Goal: Communication & Community: Answer question/provide support

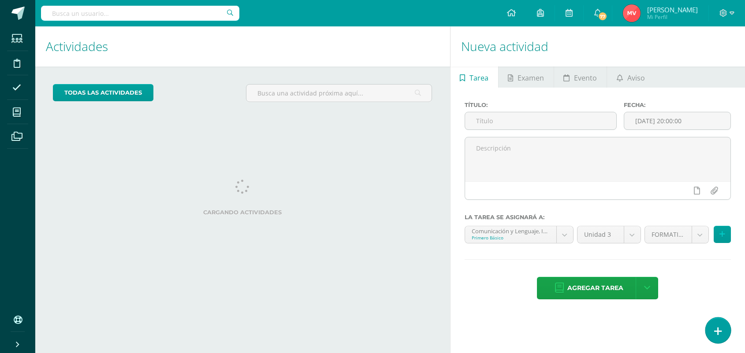
click at [708, 326] on link at bounding box center [717, 331] width 25 height 26
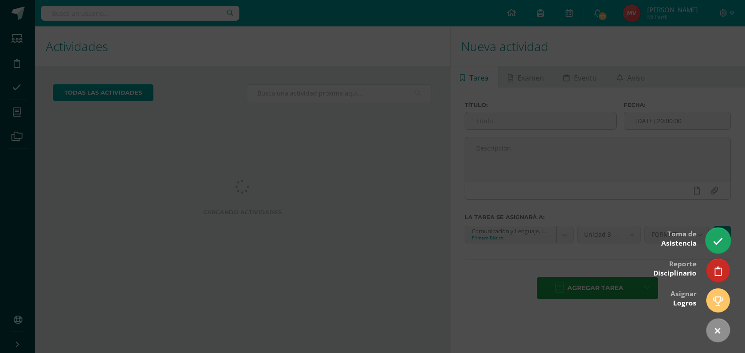
click at [717, 239] on icon at bounding box center [717, 242] width 10 height 10
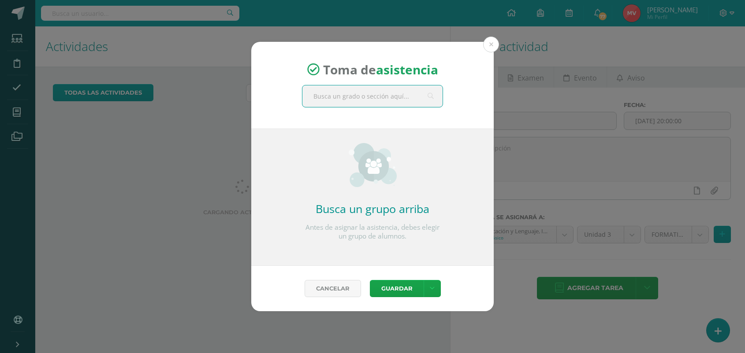
click at [315, 93] on input "text" at bounding box center [372, 96] width 140 height 22
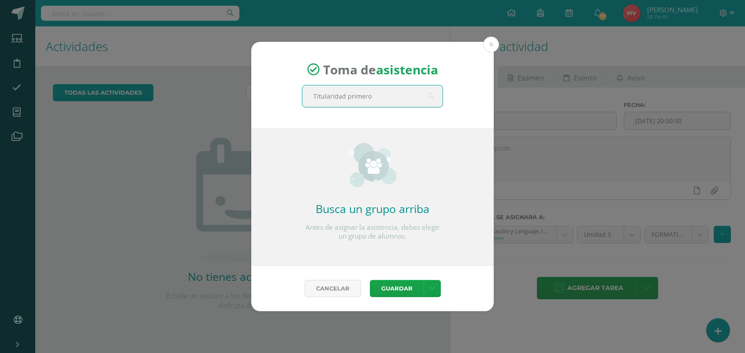
type input "Titularidad primero"
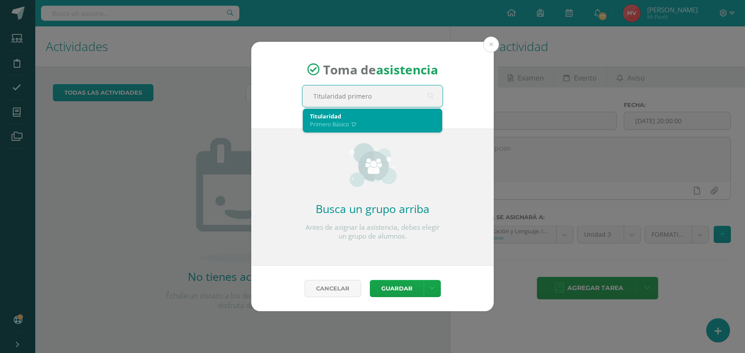
click at [318, 127] on div "Primero Básico 'D'" at bounding box center [372, 124] width 125 height 8
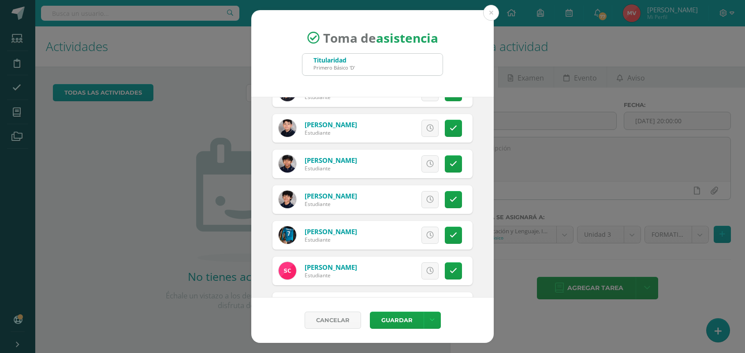
scroll to position [55, 0]
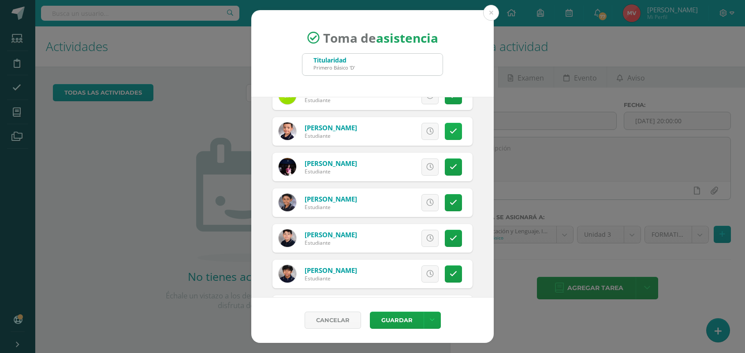
click at [448, 130] on link at bounding box center [453, 131] width 17 height 17
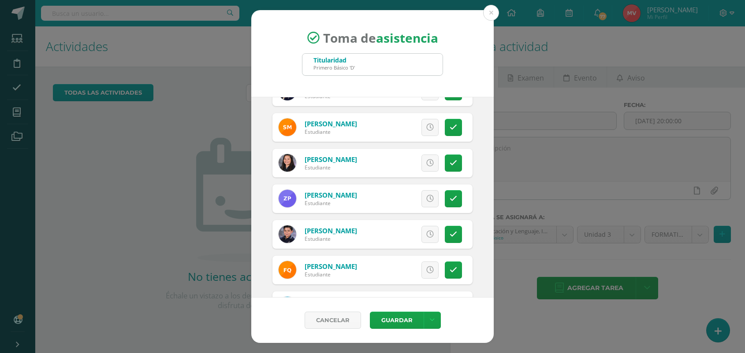
scroll to position [991, 0]
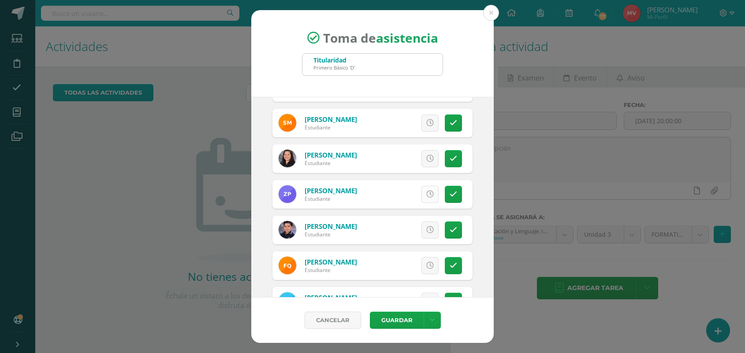
click at [426, 193] on icon at bounding box center [429, 194] width 7 height 7
click at [408, 192] on span "Excusa" at bounding box center [415, 194] width 24 height 16
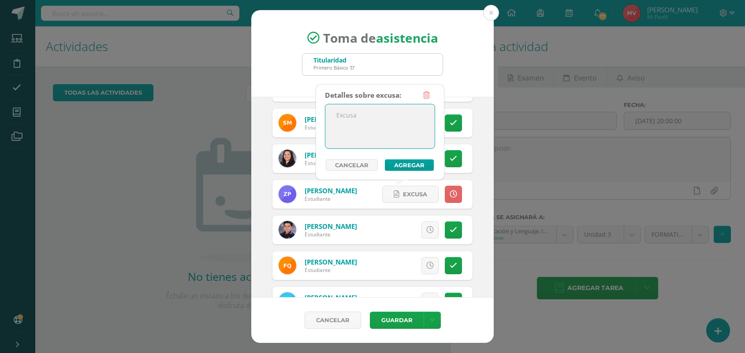
click at [352, 117] on textarea at bounding box center [379, 126] width 109 height 44
type textarea "Vendrá tarde por tráfico"
click at [408, 160] on button "Agregar" at bounding box center [409, 164] width 49 height 11
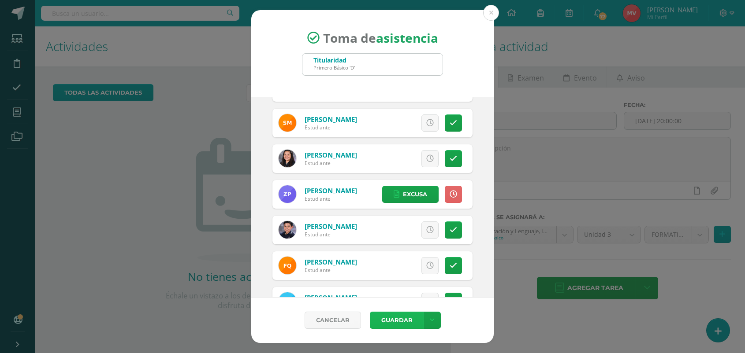
click at [391, 319] on button "Guardar" at bounding box center [397, 320] width 54 height 17
